Goal: Transaction & Acquisition: Purchase product/service

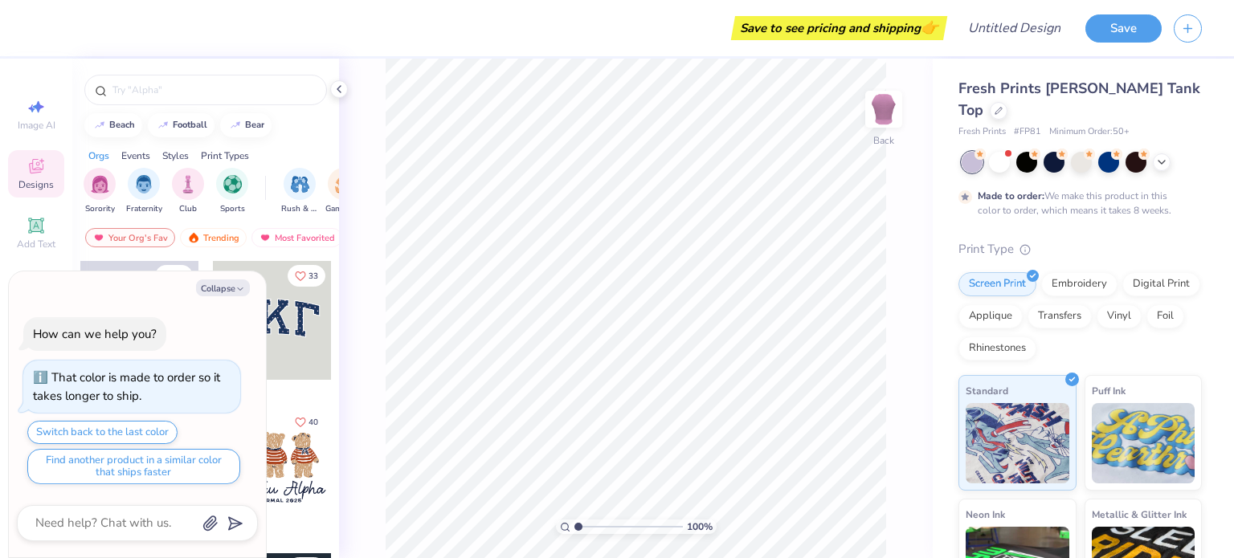
click at [289, 329] on div at bounding box center [272, 320] width 119 height 119
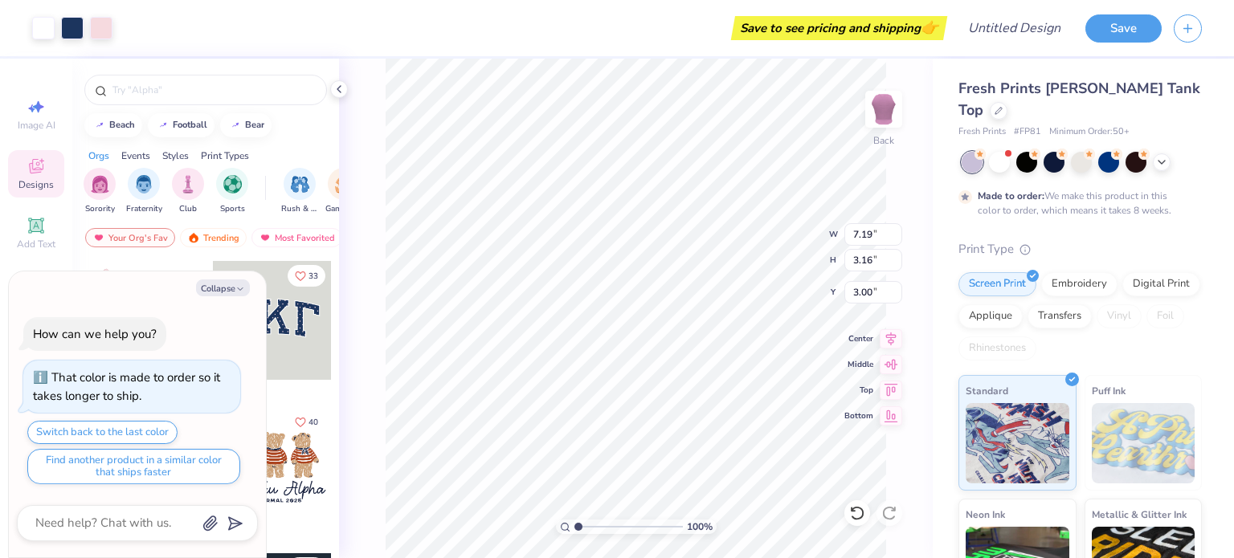
click at [1131, 419] on img at bounding box center [1144, 443] width 104 height 80
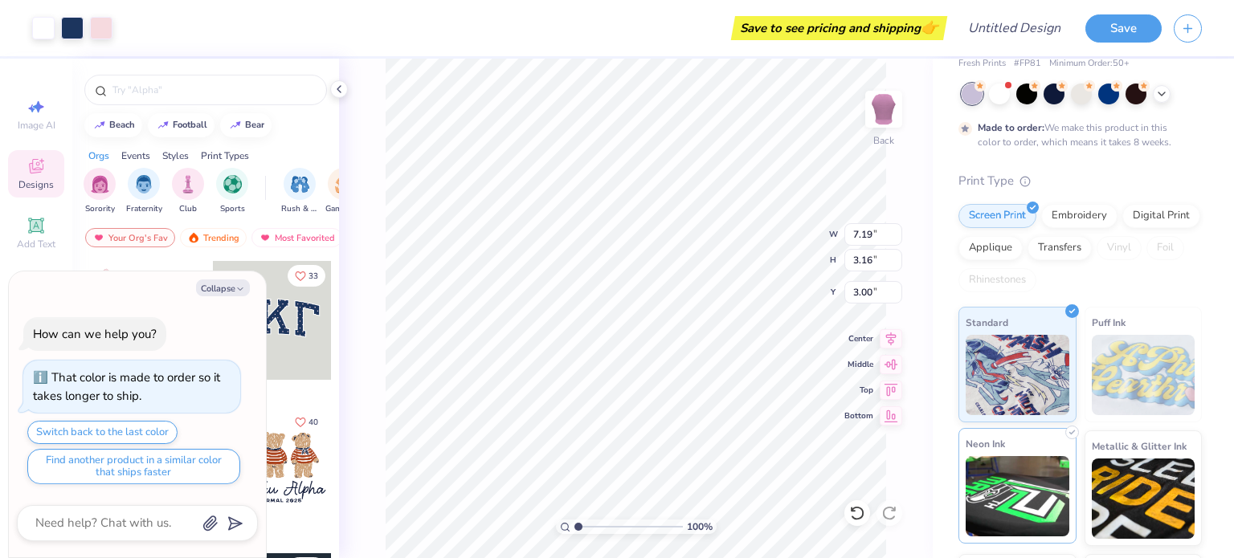
scroll to position [80, 0]
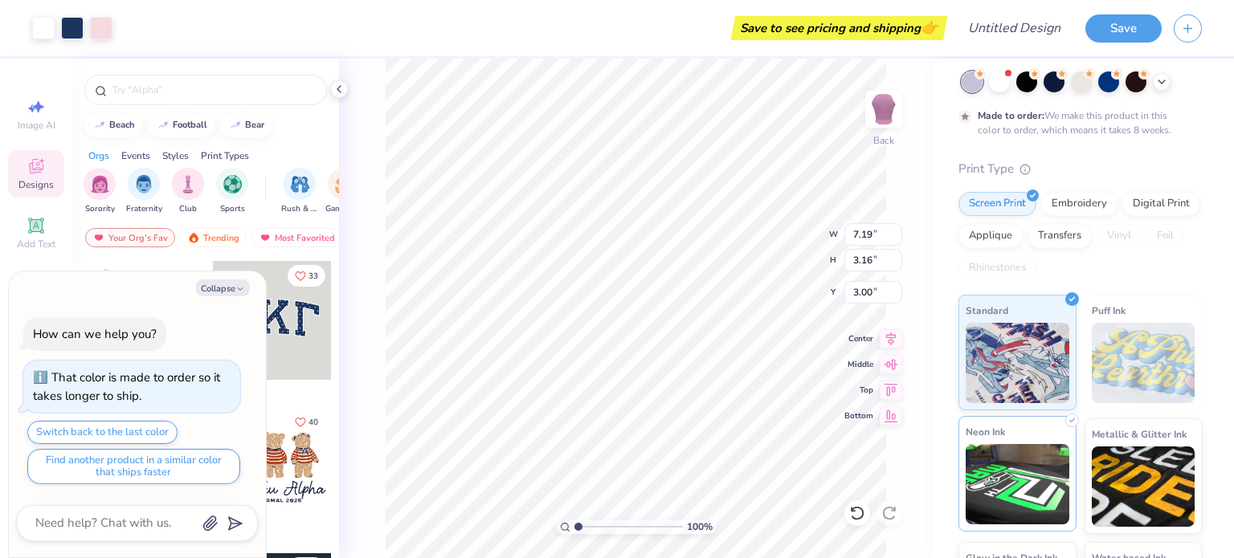
click at [1012, 459] on img at bounding box center [1018, 484] width 104 height 80
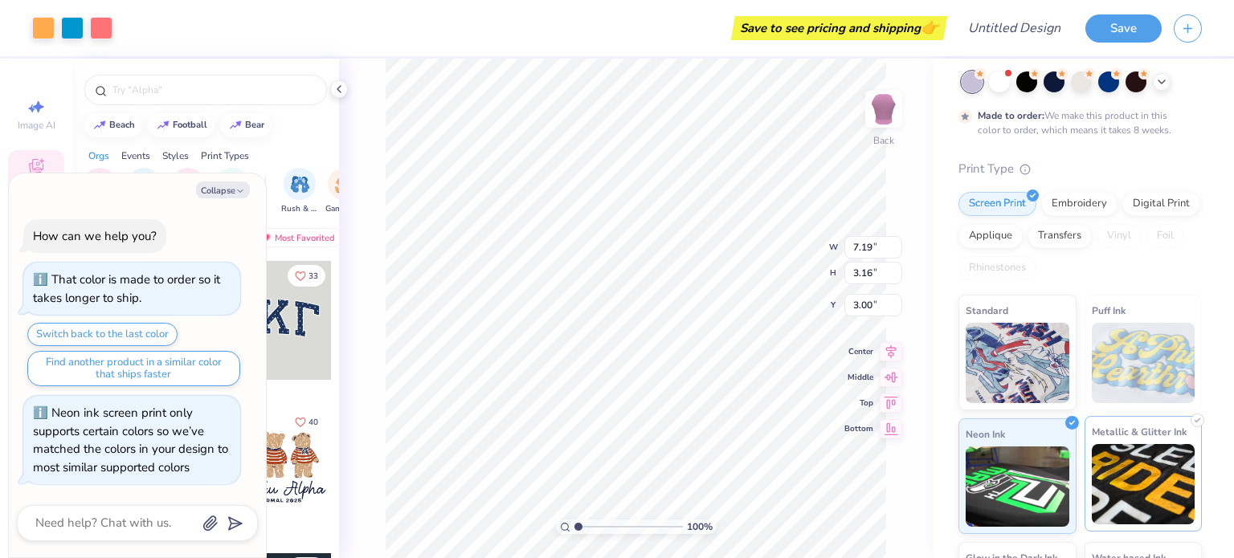
click at [1117, 463] on img at bounding box center [1144, 484] width 104 height 80
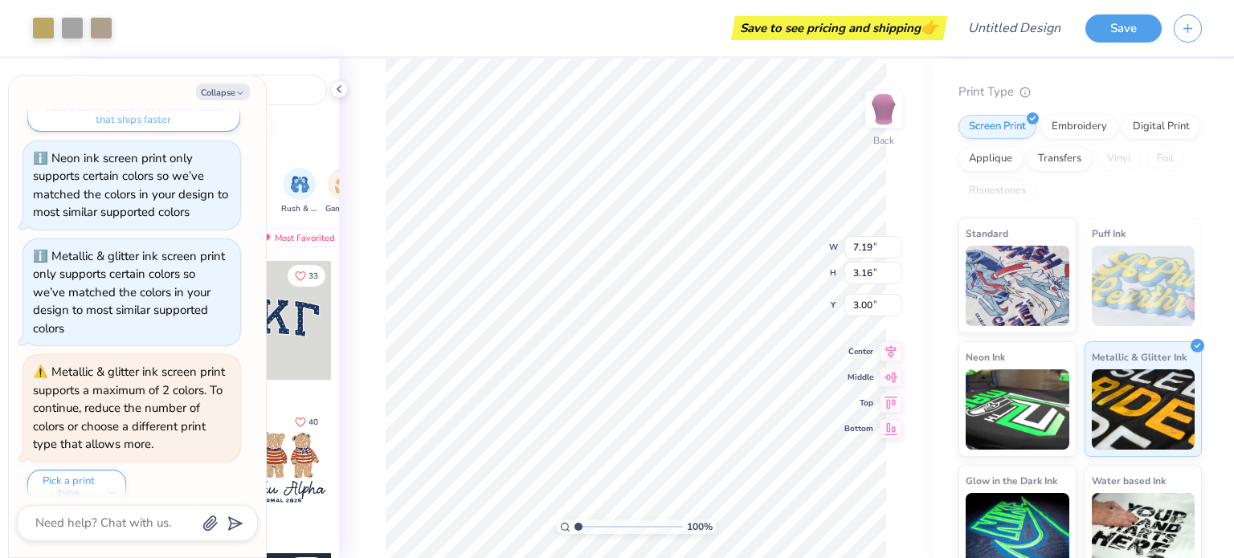
scroll to position [157, 0]
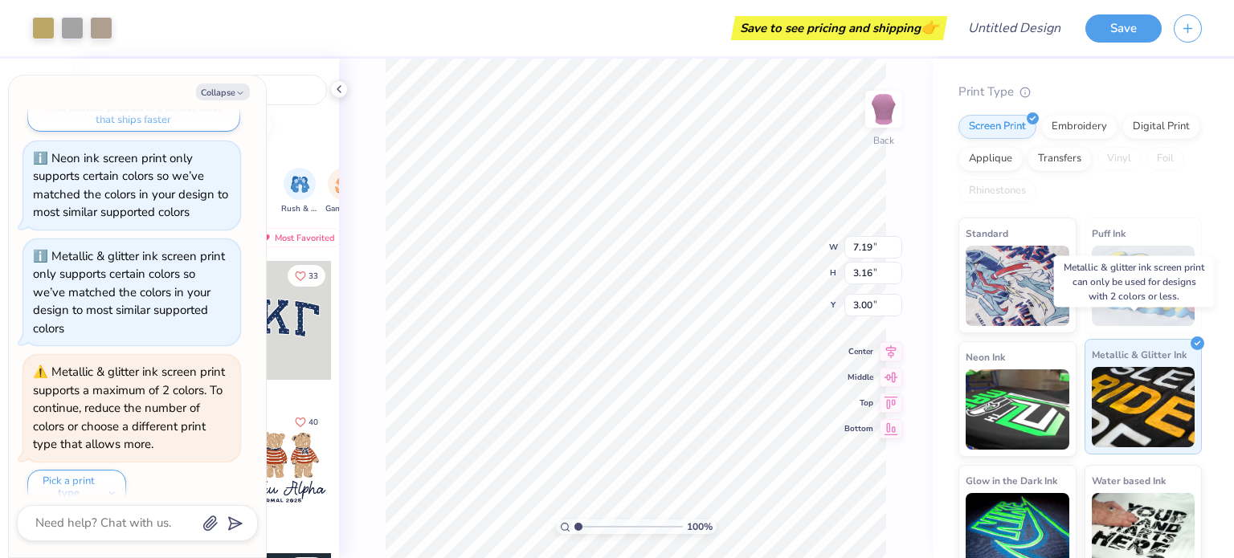
click at [1126, 388] on img at bounding box center [1144, 407] width 104 height 80
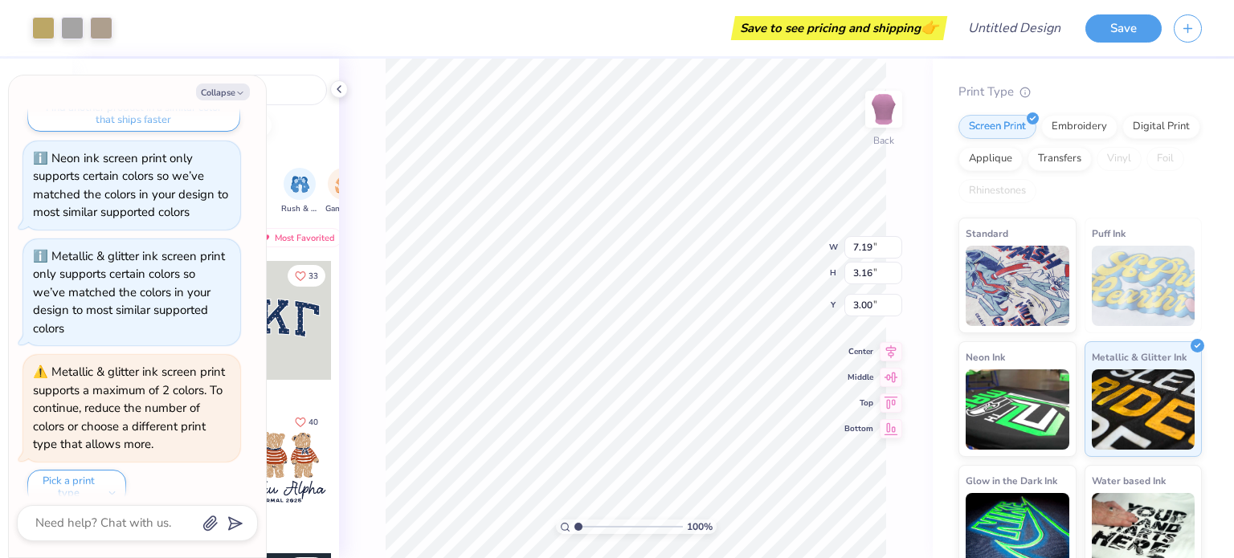
click at [1208, 382] on div "Fresh Prints [PERSON_NAME] Tank Top Fresh Prints # FP81 Minimum Order: 50 + Mad…" at bounding box center [1083, 241] width 301 height 680
drag, startPoint x: 1004, startPoint y: 505, endPoint x: 1005, endPoint y: 493, distance: 12.1
click at [1006, 505] on img at bounding box center [1018, 531] width 104 height 80
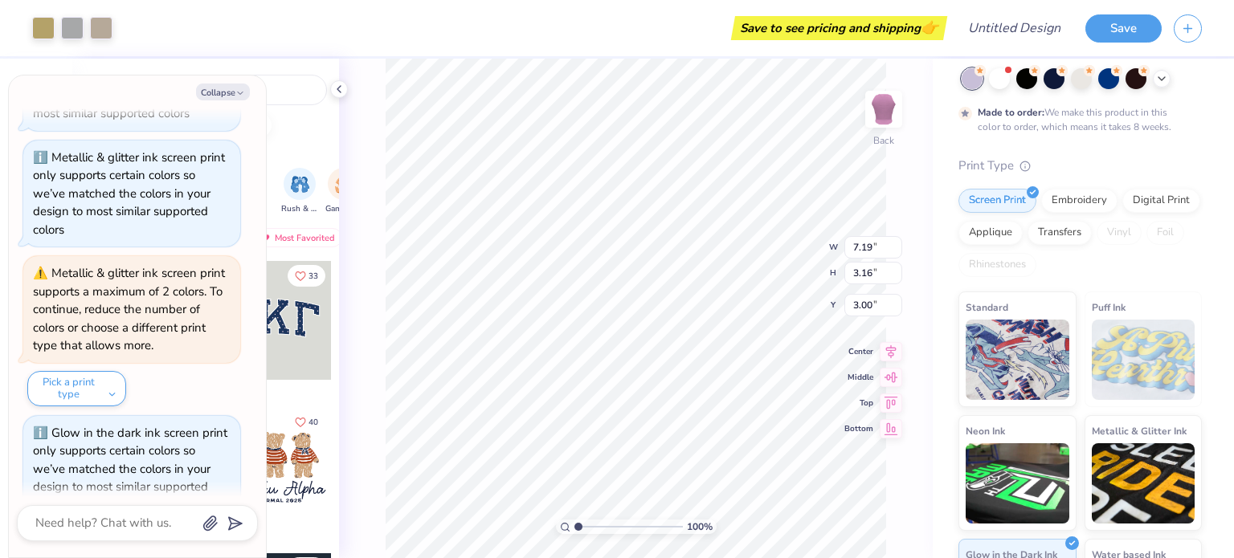
scroll to position [80, 0]
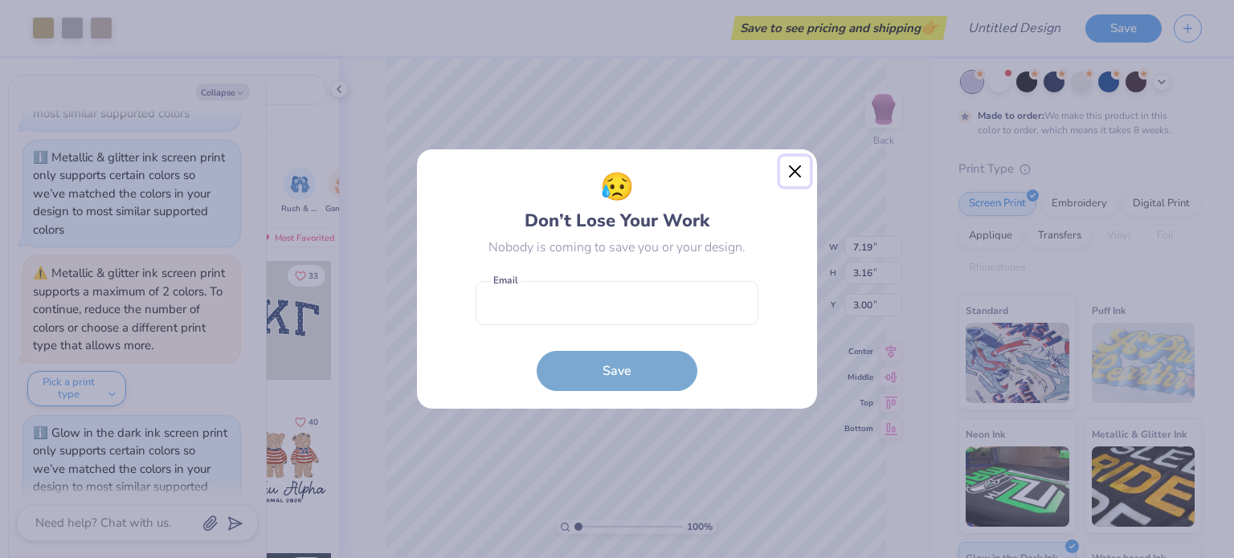
click at [797, 170] on button "Close" at bounding box center [795, 172] width 31 height 31
type textarea "x"
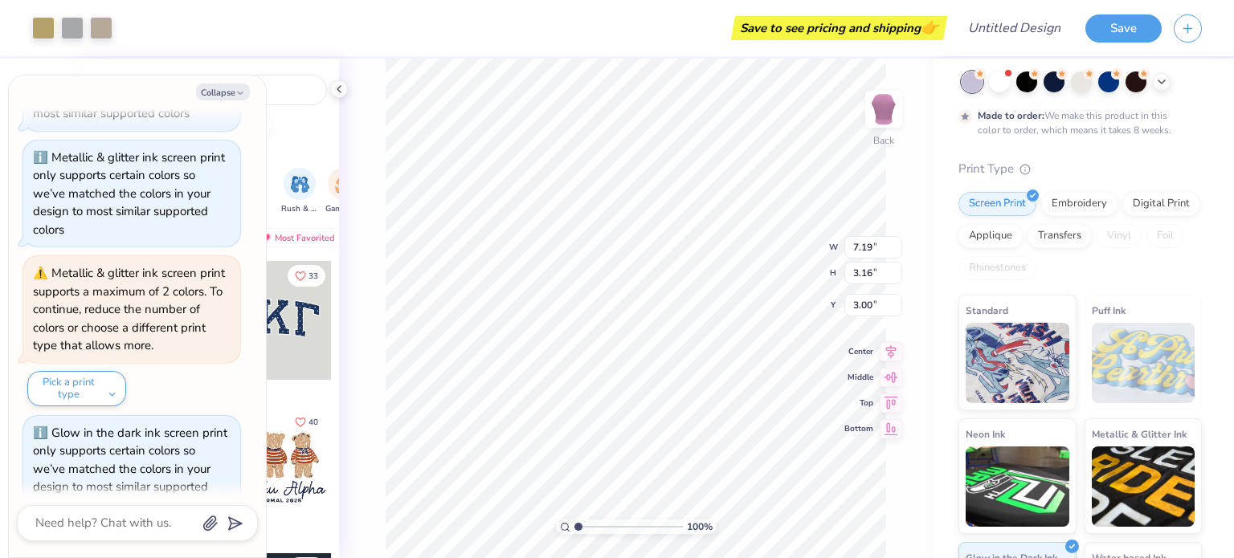
scroll to position [157, 0]
